Goal: Navigation & Orientation: Understand site structure

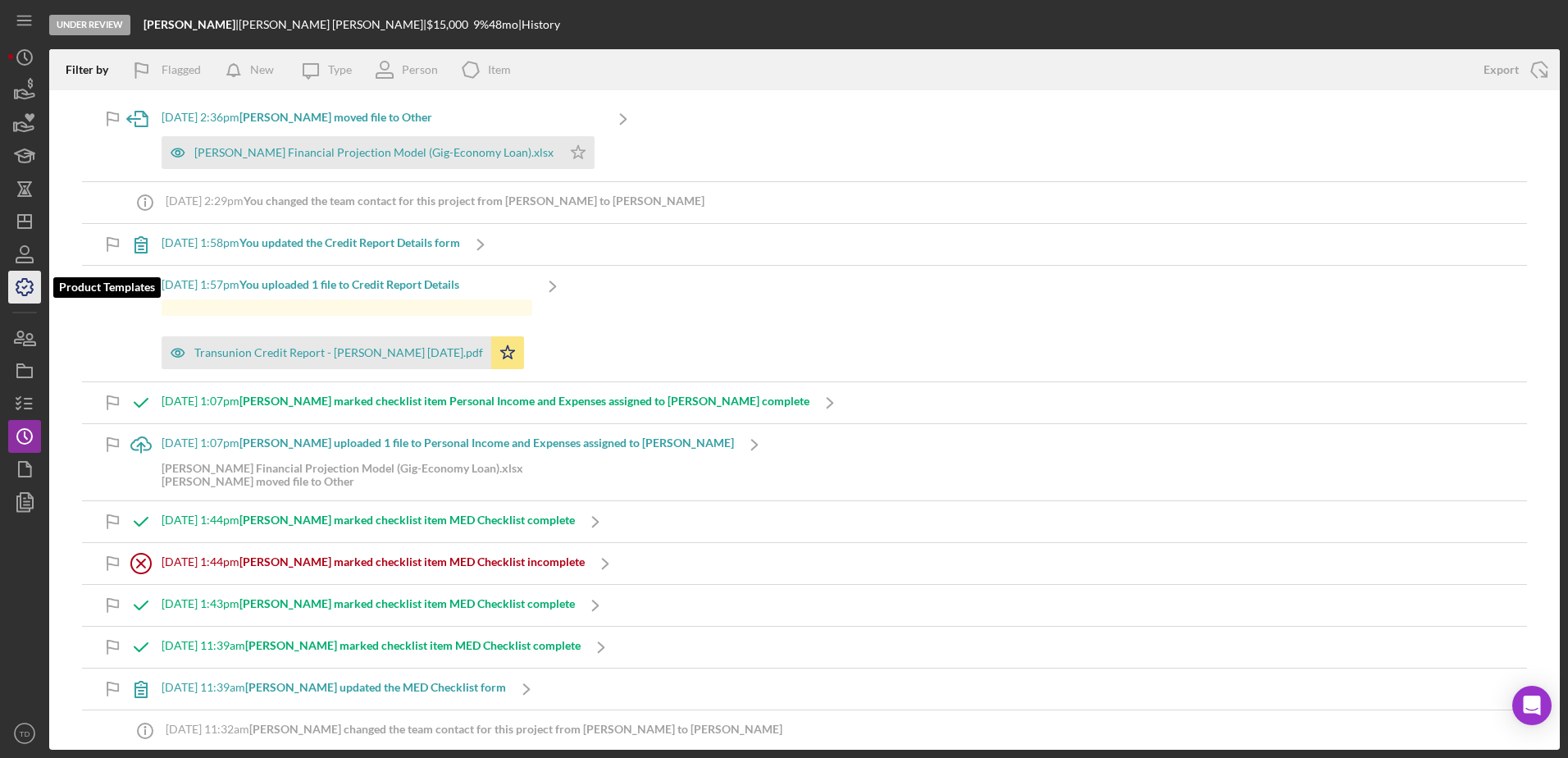
click at [26, 291] on icon "button" at bounding box center [25, 287] width 41 height 41
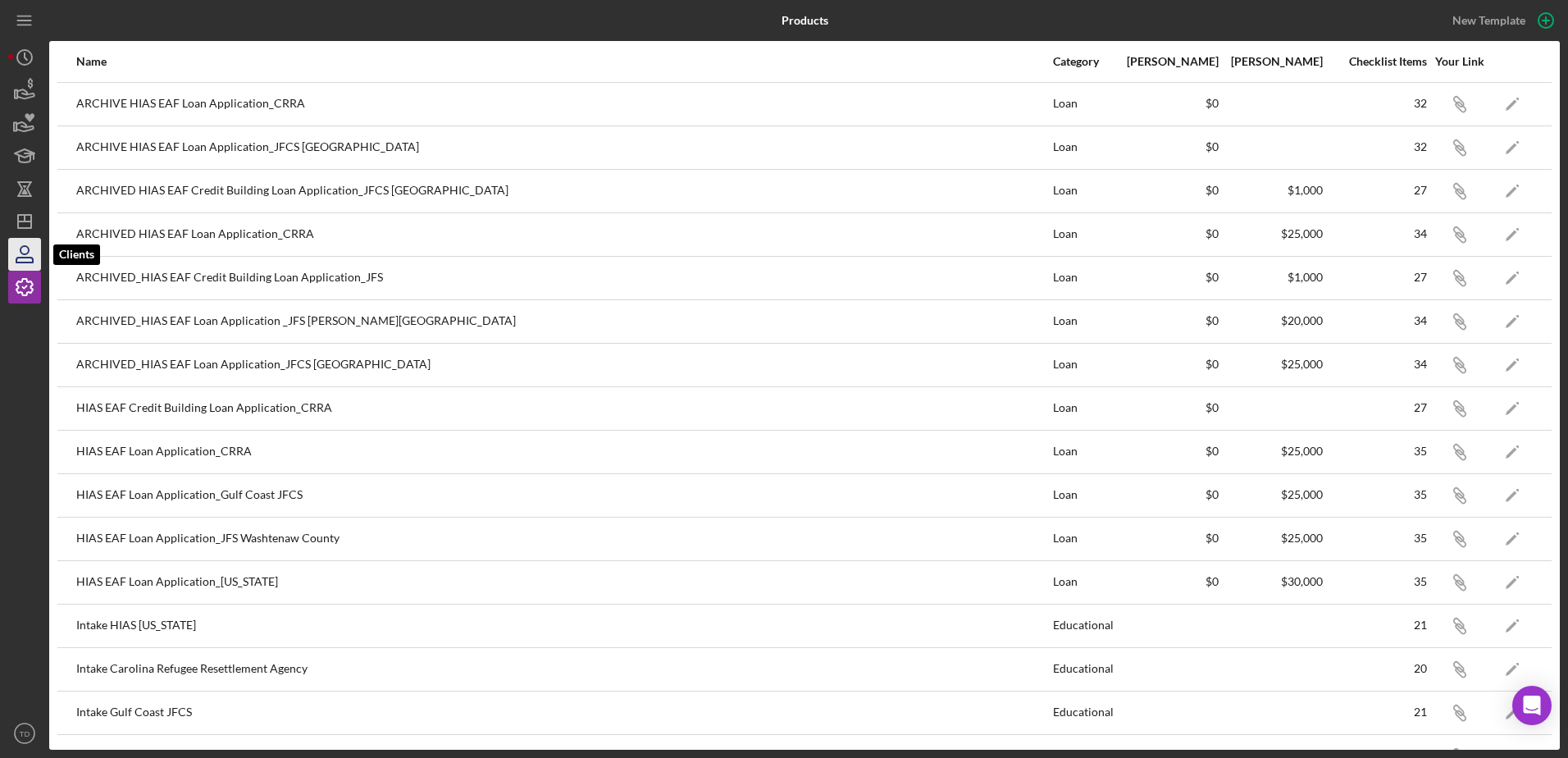
click at [28, 251] on icon "button" at bounding box center [25, 250] width 9 height 9
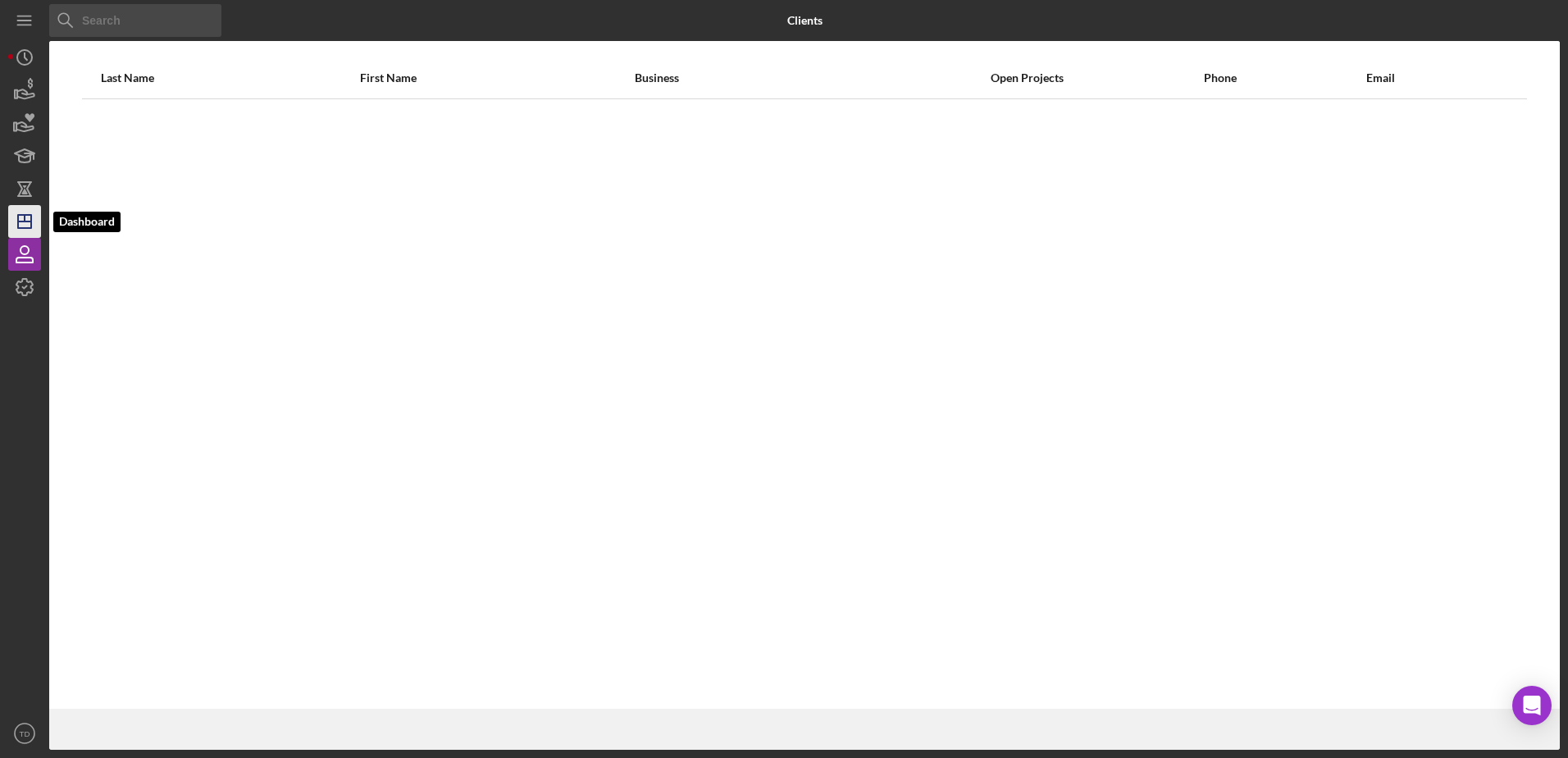
click at [25, 217] on line "button" at bounding box center [25, 219] width 0 height 7
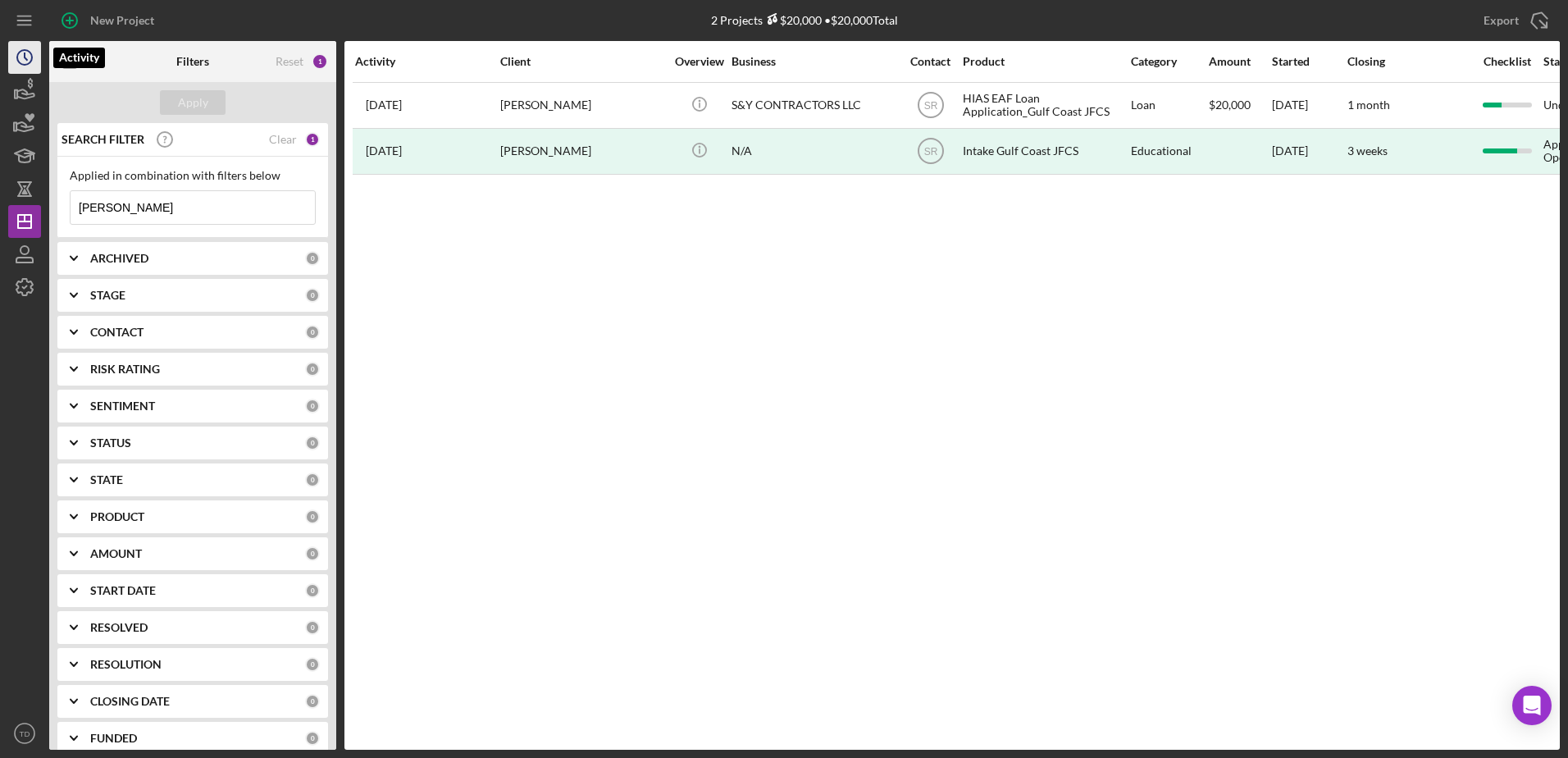
click at [31, 42] on icon "Icon/History" at bounding box center [25, 57] width 41 height 41
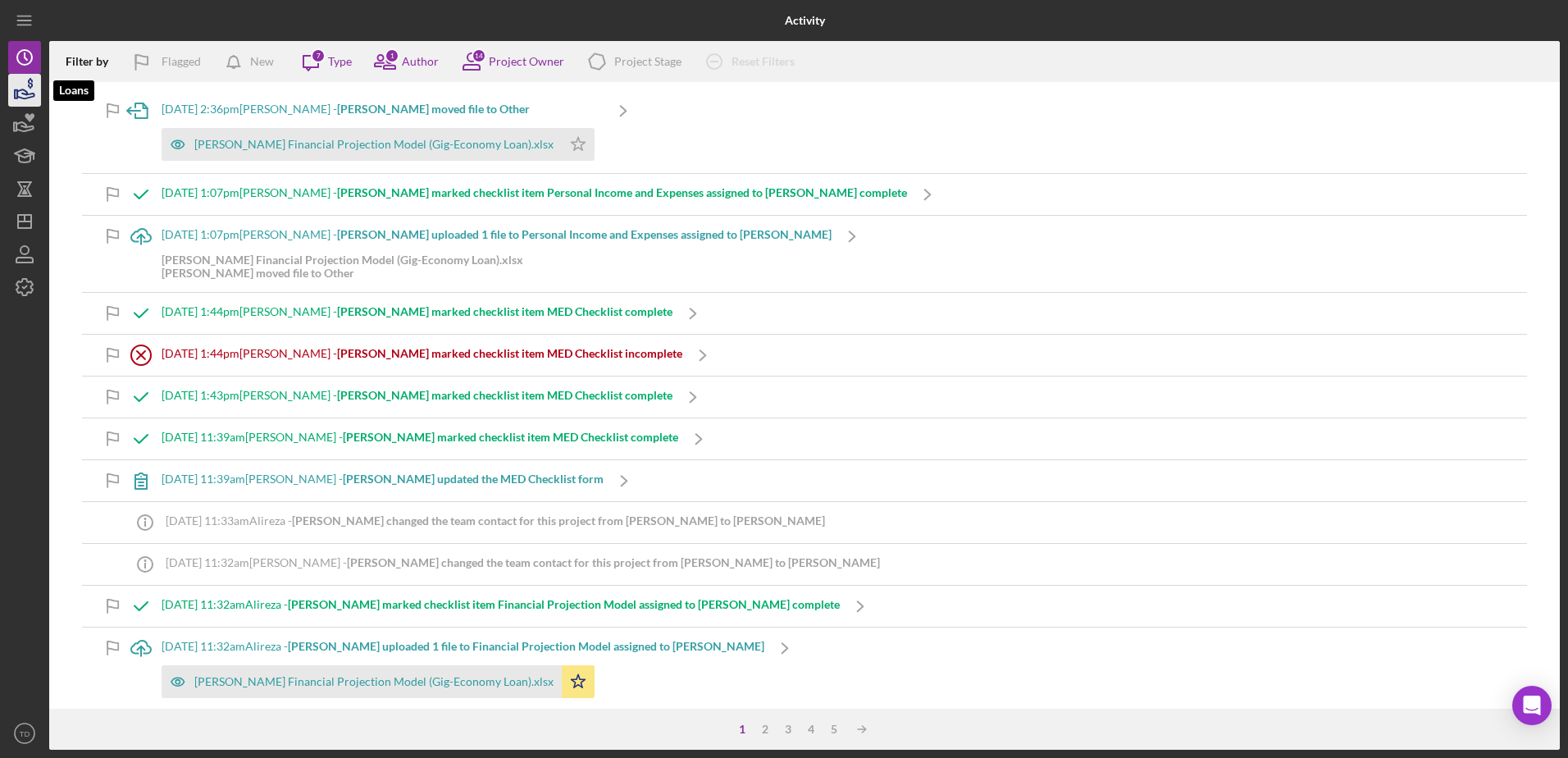
click at [29, 83] on icon "button" at bounding box center [31, 83] width 5 height 11
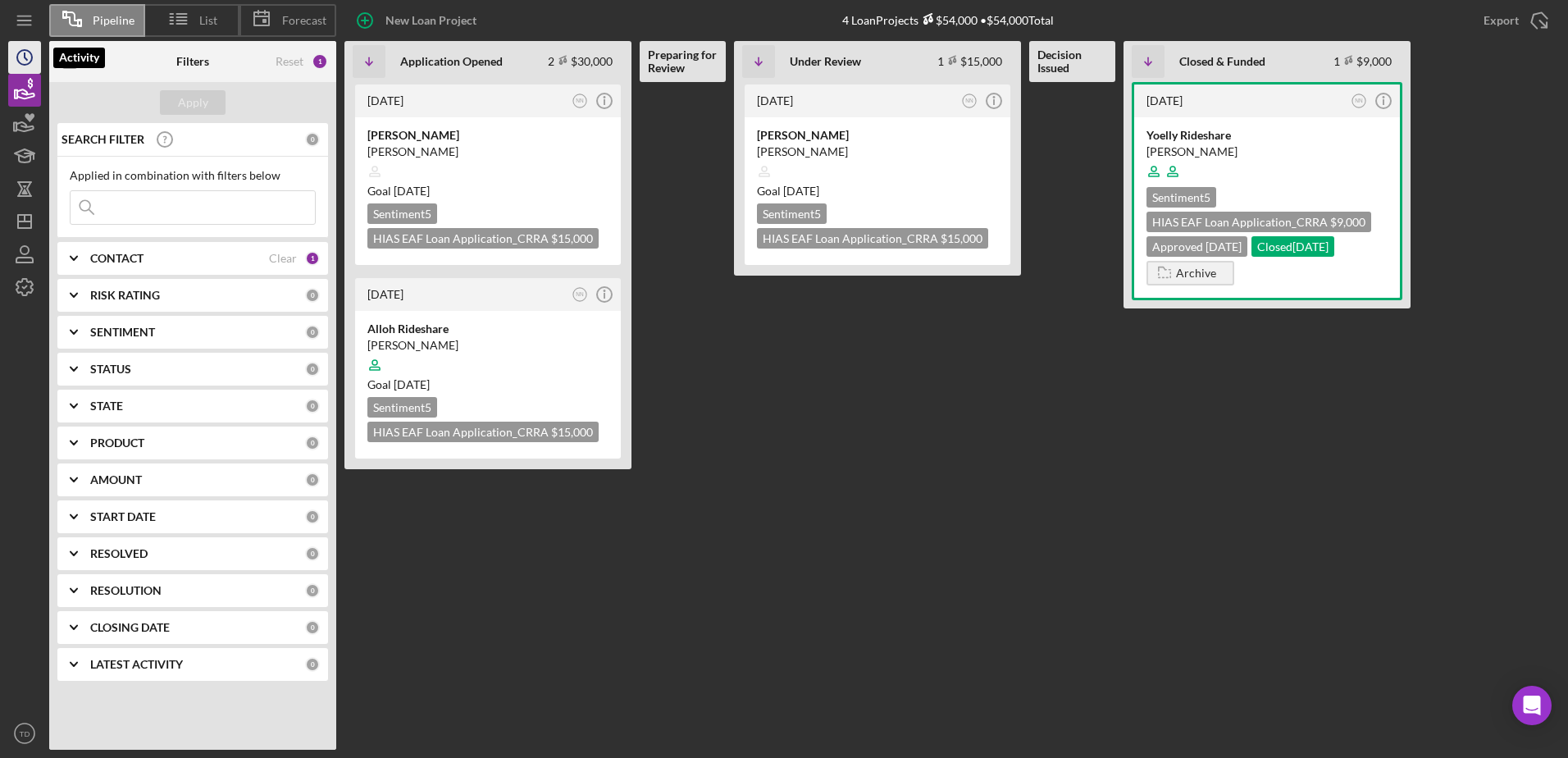
click at [29, 71] on icon "Icon/History" at bounding box center [25, 57] width 41 height 41
